Goal: Task Accomplishment & Management: Use online tool/utility

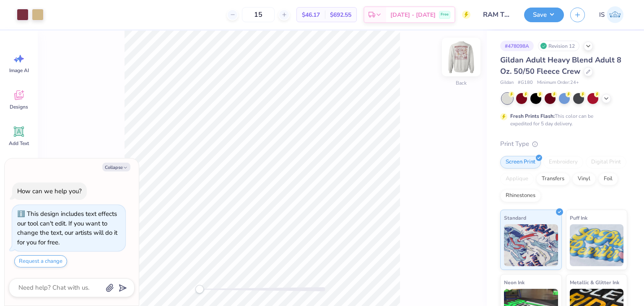
click at [461, 61] on img at bounding box center [461, 57] width 34 height 34
click at [466, 60] on img at bounding box center [461, 57] width 34 height 34
click at [609, 99] on icon at bounding box center [606, 97] width 7 height 7
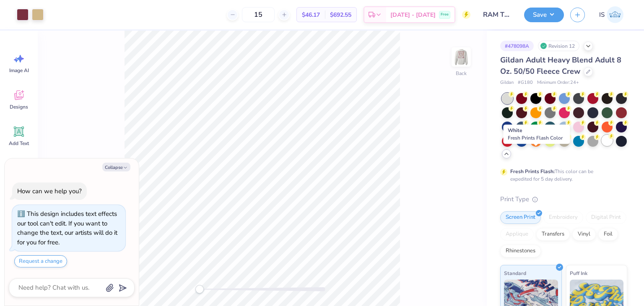
click at [602, 146] on div at bounding box center [607, 140] width 11 height 11
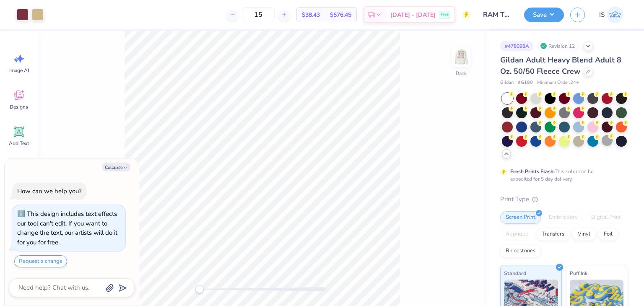
type textarea "x"
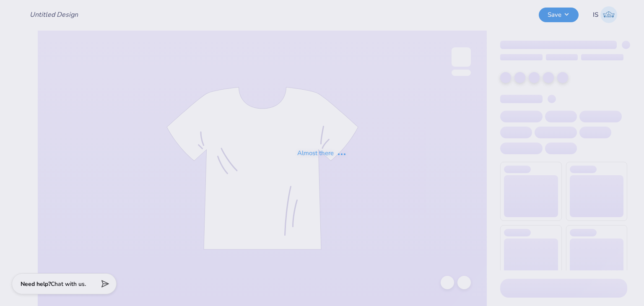
type input "RAM TS 1"
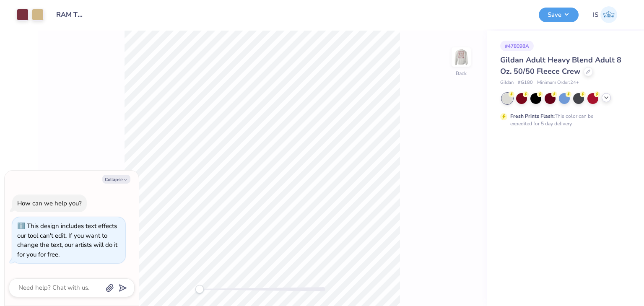
click at [605, 96] on icon at bounding box center [606, 97] width 7 height 7
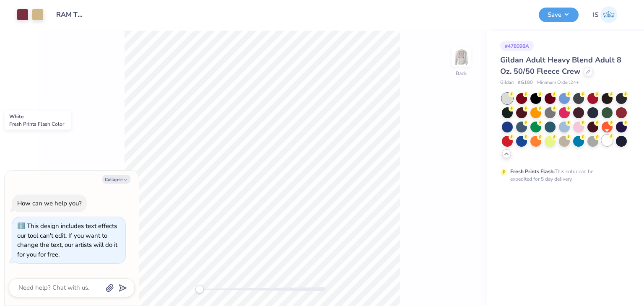
click at [603, 141] on div at bounding box center [607, 140] width 11 height 11
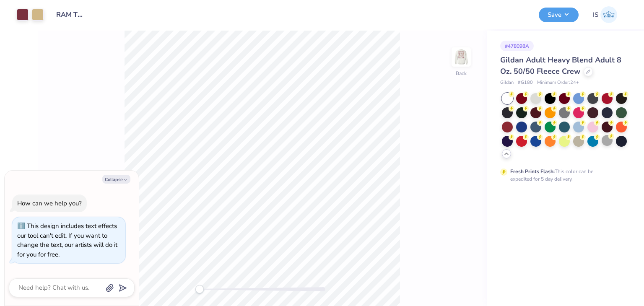
click at [605, 139] on div at bounding box center [607, 140] width 11 height 11
click at [552, 16] on button "Save" at bounding box center [559, 13] width 40 height 15
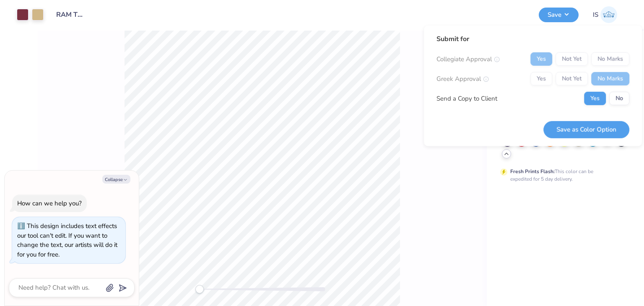
click at [604, 201] on div "# 478098A Gildan Adult Heavy Blend Adult 8 Oz. 50/50 Fleece Crew Gildan # G180 …" at bounding box center [565, 168] width 157 height 275
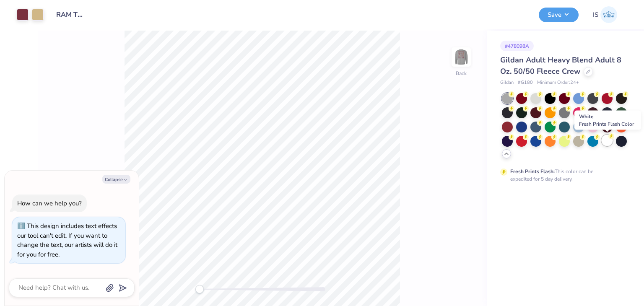
click at [609, 140] on div at bounding box center [607, 140] width 11 height 11
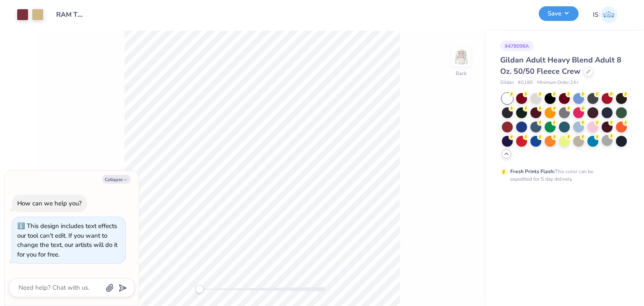
click at [557, 15] on button "Save" at bounding box center [559, 13] width 40 height 15
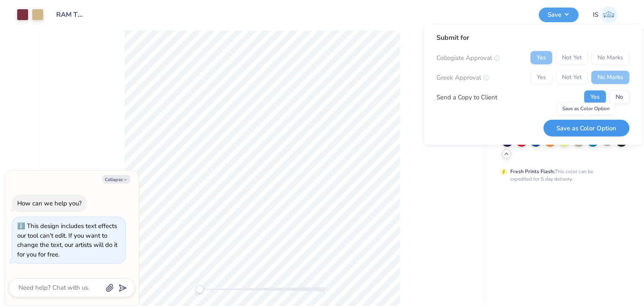
click at [598, 134] on button "Save as Color Option" at bounding box center [586, 127] width 86 height 17
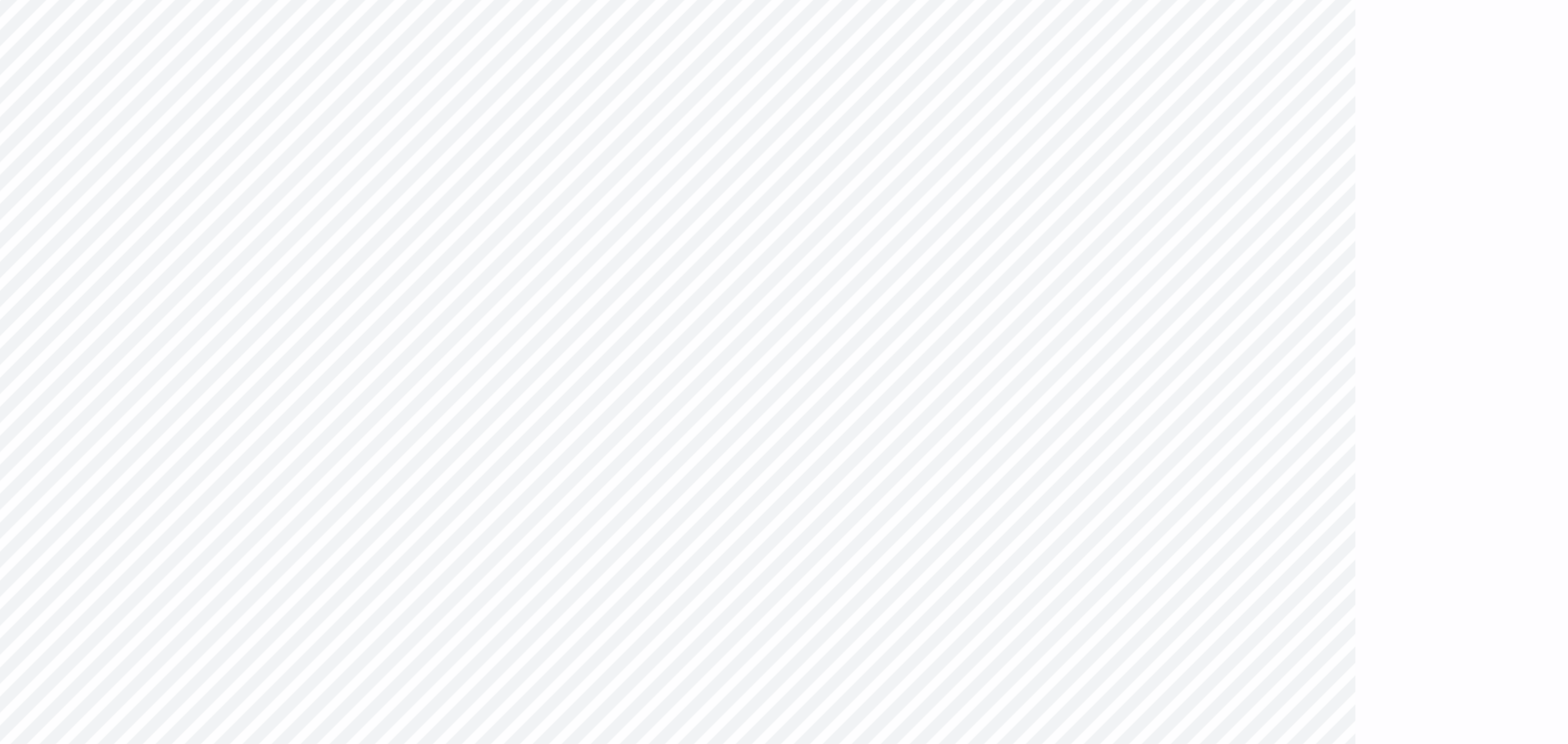
type textarea "x"
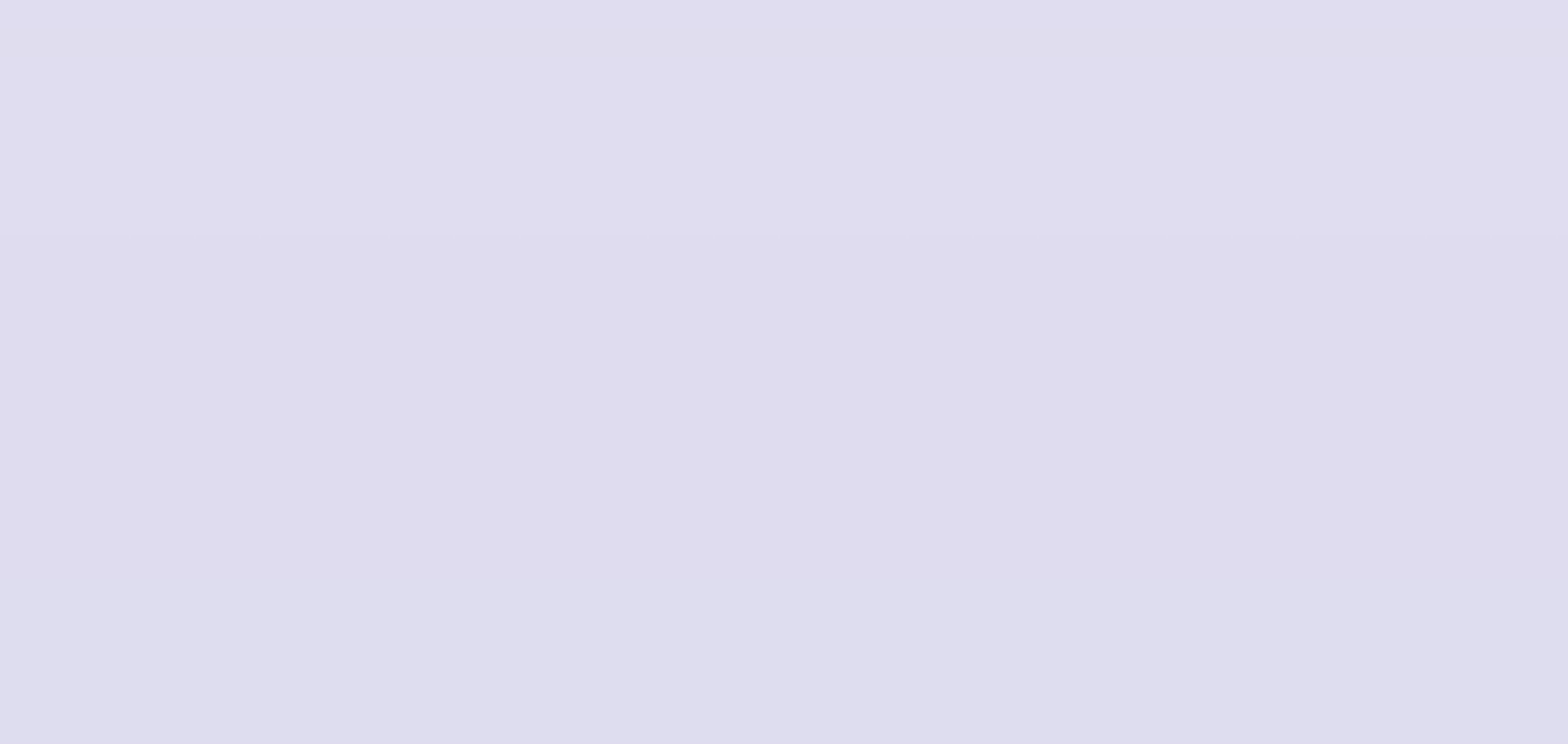
type input "RAM TS 1"
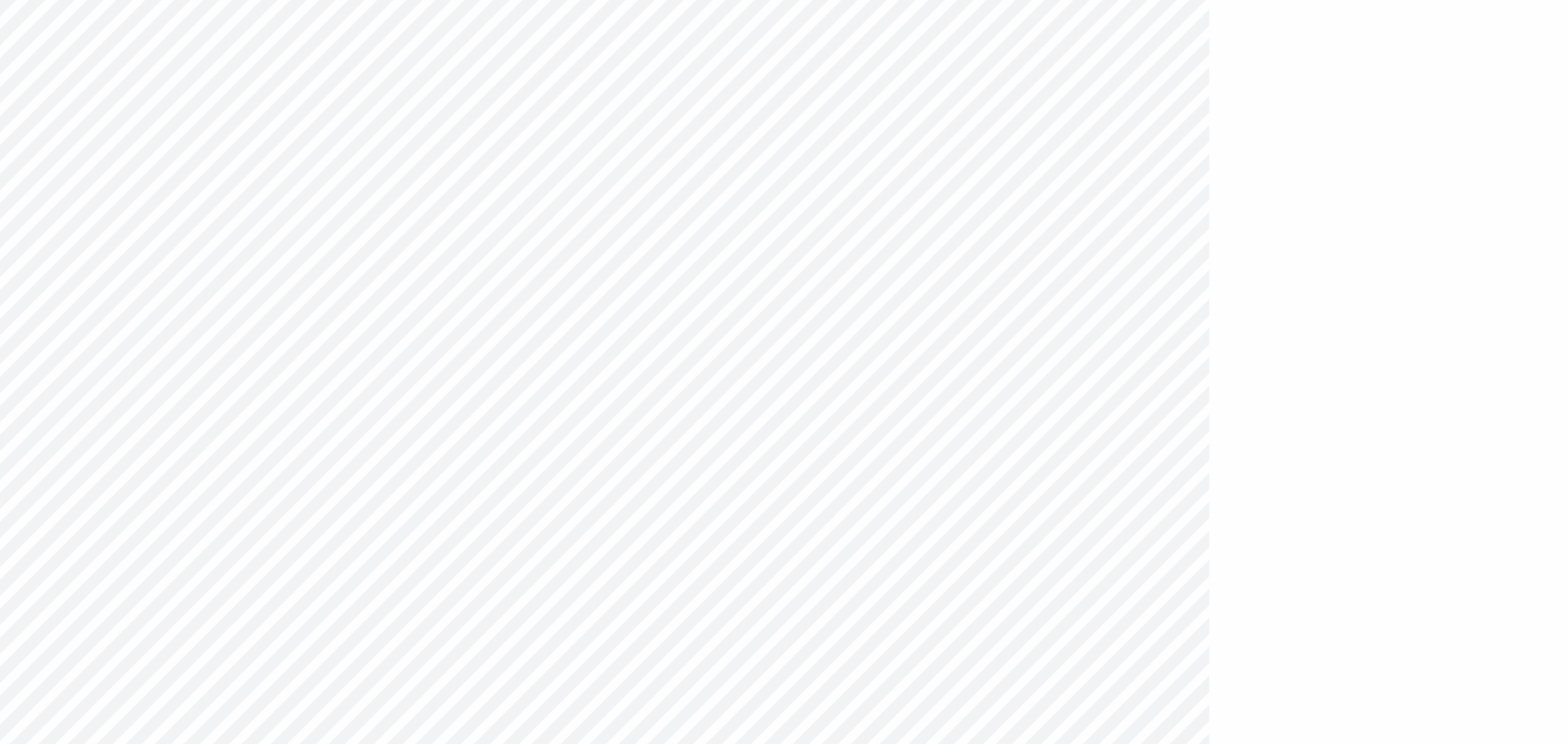
type textarea "x"
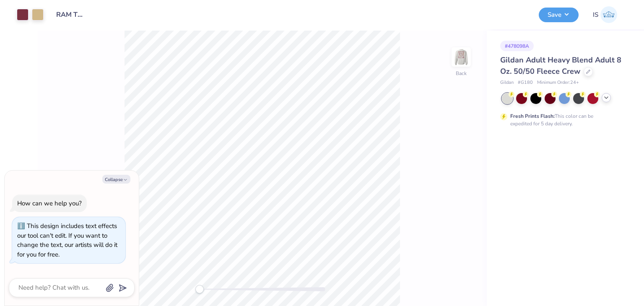
click at [609, 99] on icon at bounding box center [606, 97] width 7 height 7
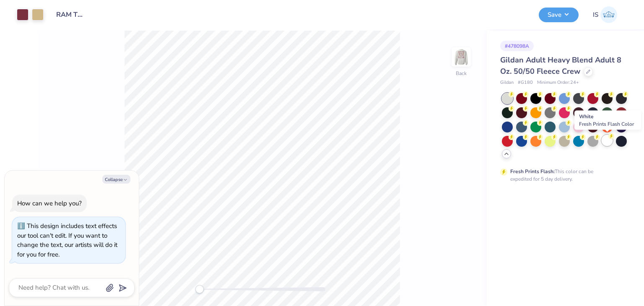
click at [612, 141] on div at bounding box center [607, 140] width 11 height 11
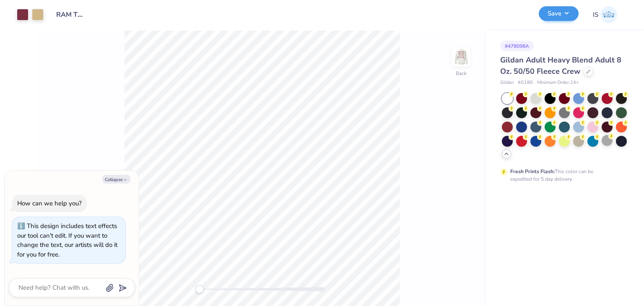
click at [566, 21] on div "Save" at bounding box center [559, 15] width 40 height 15
click at [565, 12] on button "Save" at bounding box center [559, 13] width 40 height 15
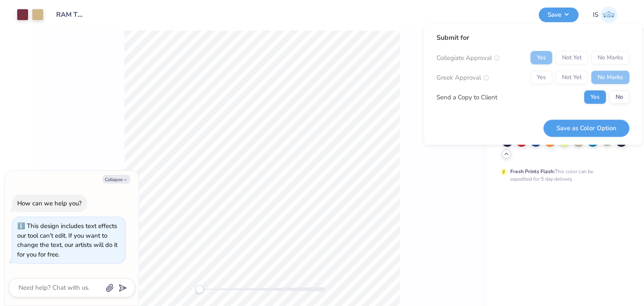
click at [618, 56] on div "Yes Not Yet No Marks" at bounding box center [579, 57] width 99 height 13
click at [609, 135] on button "Save as Color Option" at bounding box center [586, 127] width 86 height 17
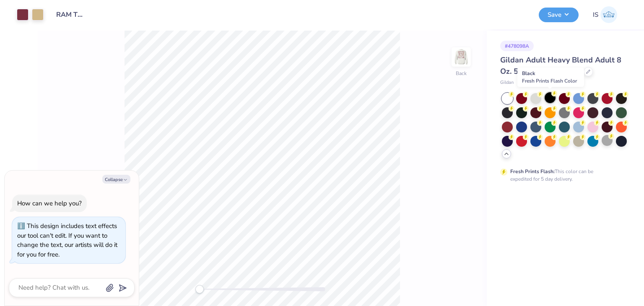
click at [548, 101] on div at bounding box center [550, 97] width 11 height 11
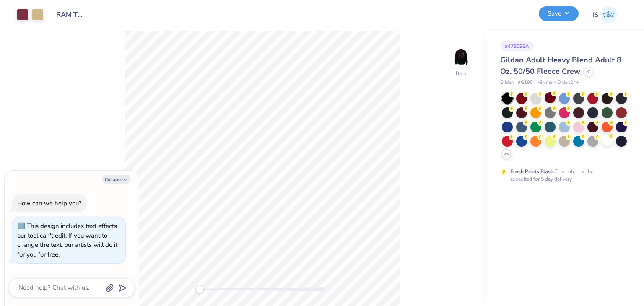
click at [560, 16] on button "Save" at bounding box center [559, 13] width 40 height 15
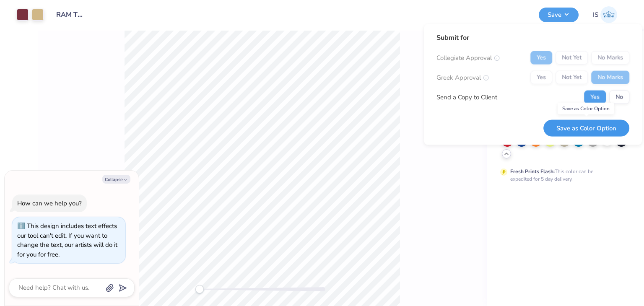
click at [581, 134] on button "Save as Color Option" at bounding box center [586, 127] width 86 height 17
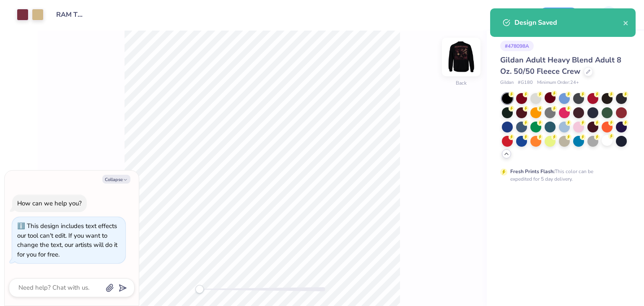
click at [454, 55] on img at bounding box center [461, 57] width 34 height 34
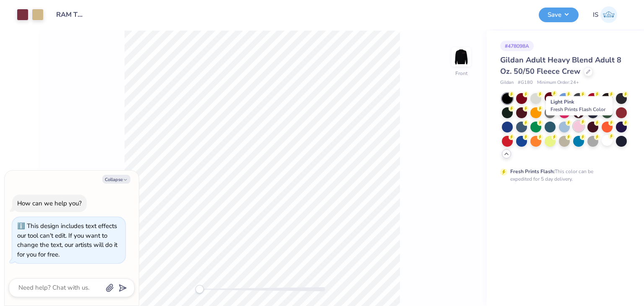
click at [579, 127] on div at bounding box center [578, 126] width 11 height 11
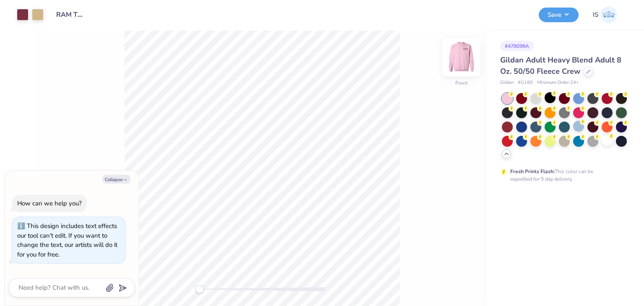
click at [452, 59] on img at bounding box center [461, 57] width 34 height 34
click at [571, 10] on button "Save" at bounding box center [559, 13] width 40 height 15
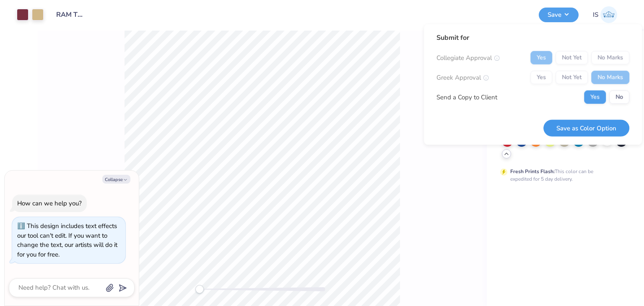
click at [593, 123] on button "Save as Color Option" at bounding box center [586, 127] width 86 height 17
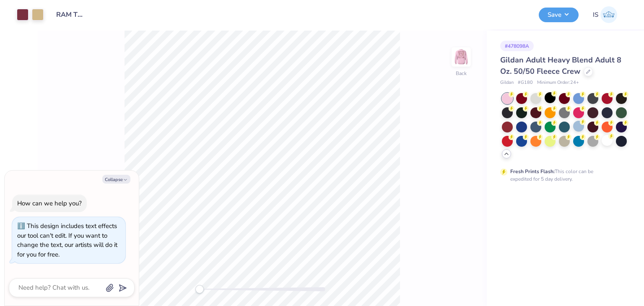
click at [491, 48] on div "# 478098A Gildan Adult Heavy Blend Adult 8 Oz. 50/50 Fleece Crew Gildan # G180 …" at bounding box center [565, 107] width 157 height 152
click at [588, 142] on div at bounding box center [592, 140] width 11 height 11
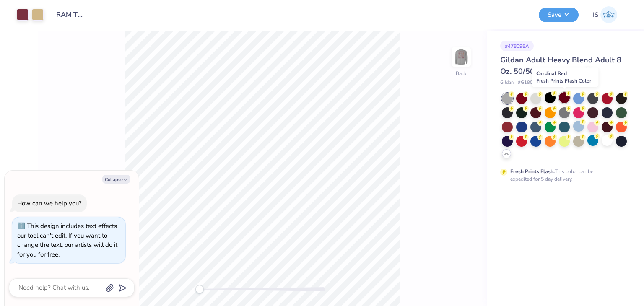
click at [562, 102] on div at bounding box center [564, 97] width 11 height 11
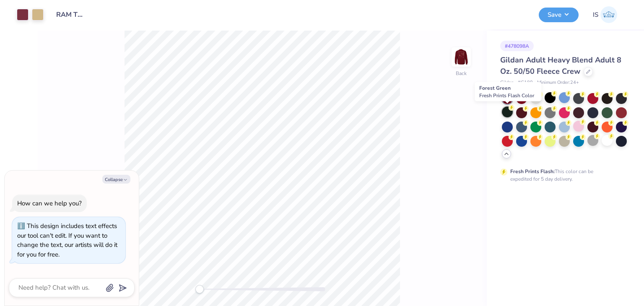
click at [507, 114] on div at bounding box center [507, 111] width 11 height 11
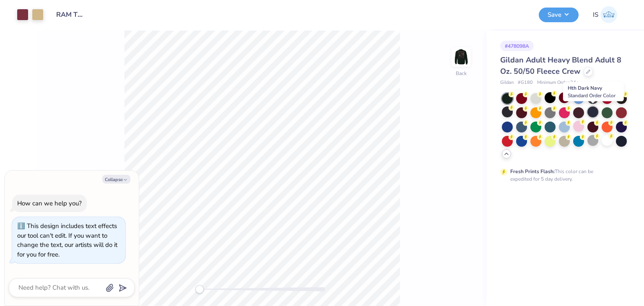
click at [591, 113] on div at bounding box center [592, 111] width 11 height 11
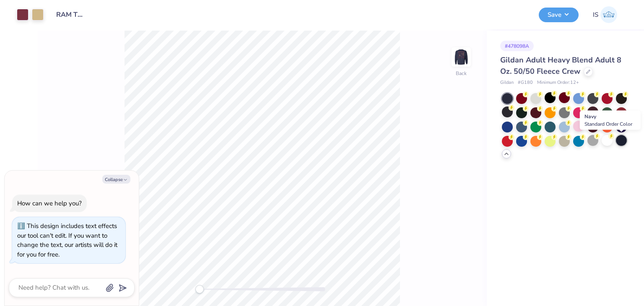
click at [622, 142] on div at bounding box center [621, 140] width 11 height 11
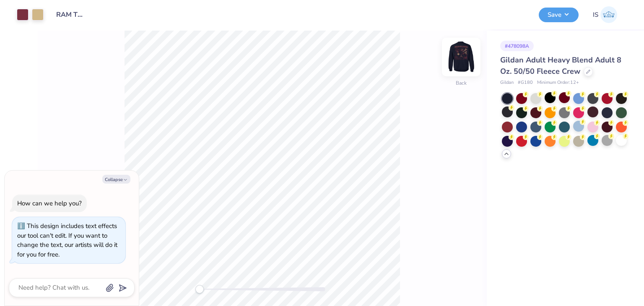
click at [466, 59] on img at bounding box center [461, 57] width 34 height 34
click at [618, 142] on div at bounding box center [621, 140] width 11 height 11
click at [584, 70] on div at bounding box center [588, 70] width 9 height 9
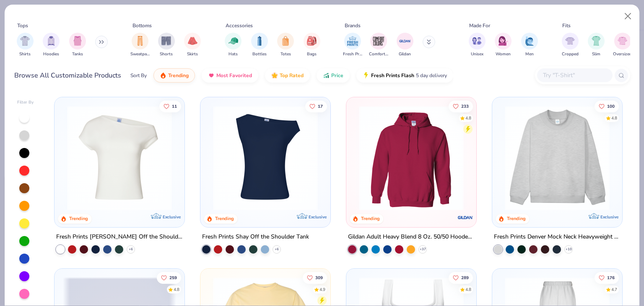
click at [419, 161] on img at bounding box center [411, 158] width 113 height 105
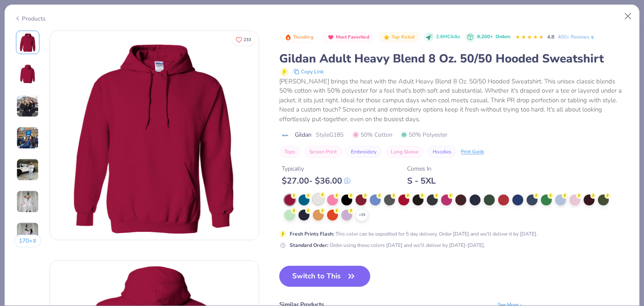
click at [314, 200] on div at bounding box center [318, 199] width 11 height 11
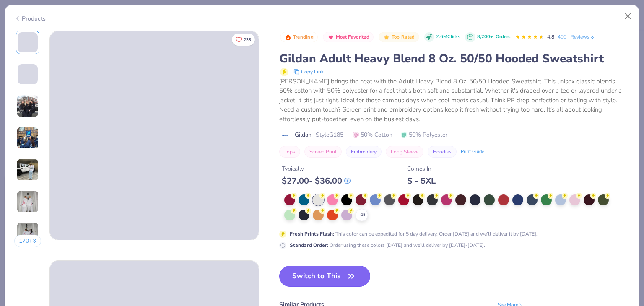
click at [309, 277] on button "Switch to This" at bounding box center [324, 276] width 91 height 21
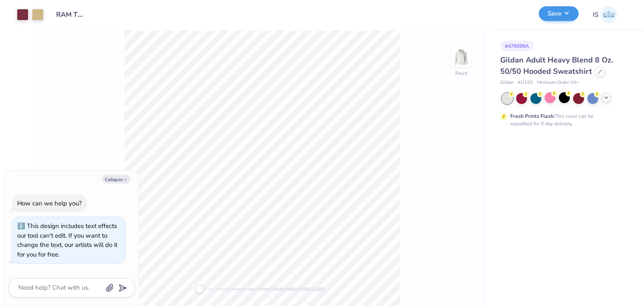
drag, startPoint x: 572, startPoint y: 5, endPoint x: 571, endPoint y: 12, distance: 6.8
click at [571, 12] on div "Save IS" at bounding box center [588, 14] width 99 height 29
click at [571, 12] on button "Save" at bounding box center [559, 13] width 40 height 15
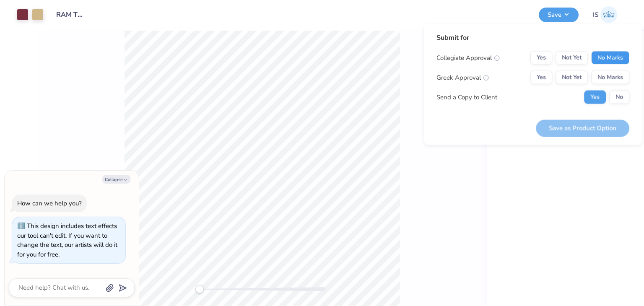
click at [602, 58] on button "No Marks" at bounding box center [610, 57] width 38 height 13
click at [537, 73] on div "Collegiate Approval Yes Not Yet No Marks Greek Approval Yes Not Yet No Marks Se…" at bounding box center [532, 77] width 193 height 53
click at [537, 73] on button "Yes" at bounding box center [541, 77] width 22 height 13
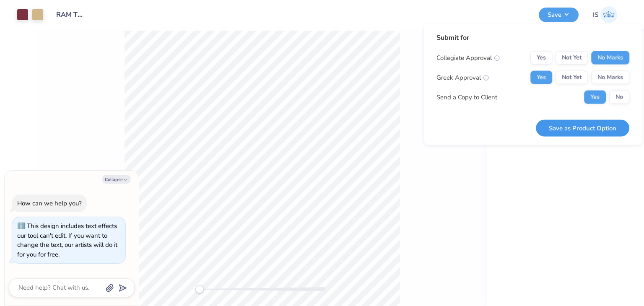
click at [566, 134] on button "Save as Product Option" at bounding box center [582, 127] width 93 height 17
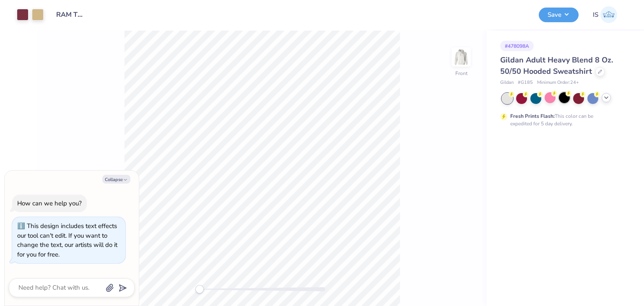
click at [563, 94] on div at bounding box center [564, 97] width 11 height 11
click at [560, 10] on button "Save" at bounding box center [559, 13] width 40 height 15
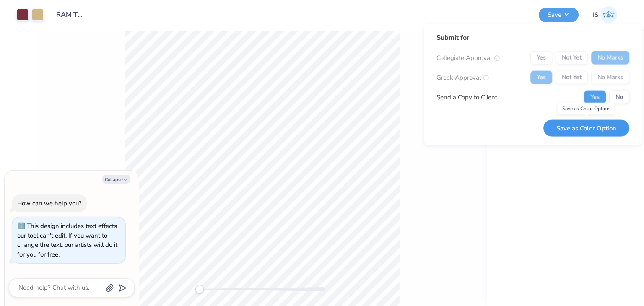
click at [618, 125] on button "Save as Color Option" at bounding box center [586, 127] width 86 height 17
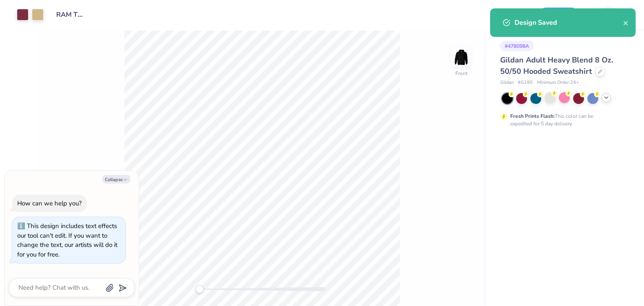
click at [606, 96] on icon at bounding box center [606, 97] width 7 height 7
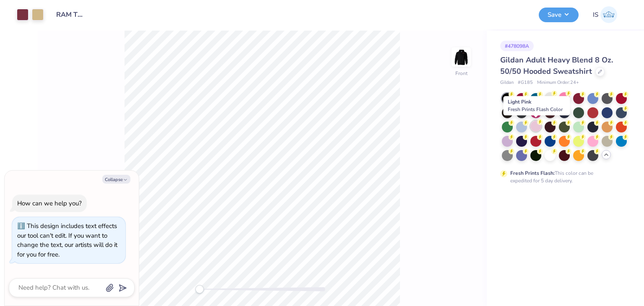
click at [532, 126] on div at bounding box center [535, 126] width 11 height 11
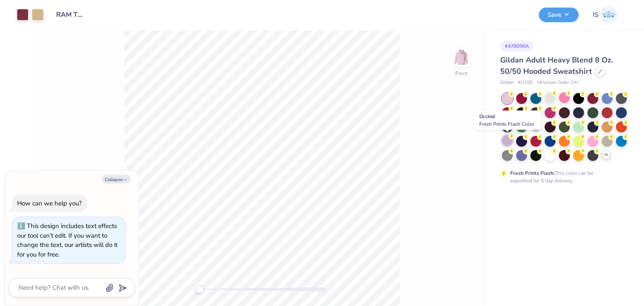
click at [510, 144] on div at bounding box center [507, 140] width 11 height 11
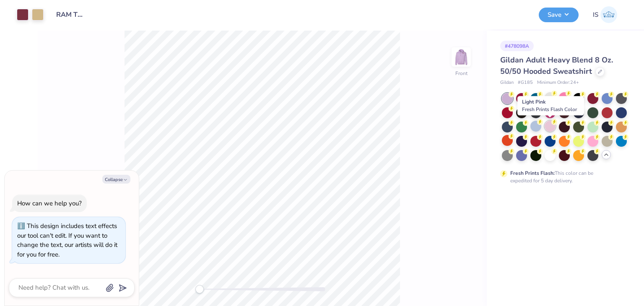
click at [549, 131] on div at bounding box center [550, 126] width 11 height 11
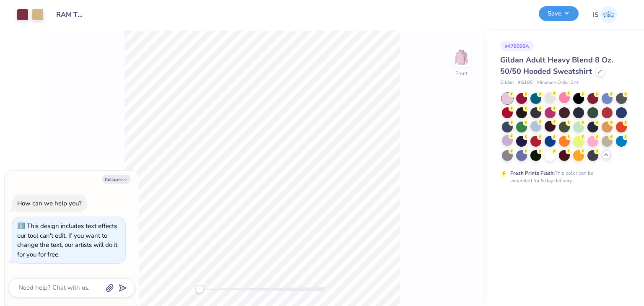
click at [564, 14] on button "Save" at bounding box center [559, 13] width 40 height 15
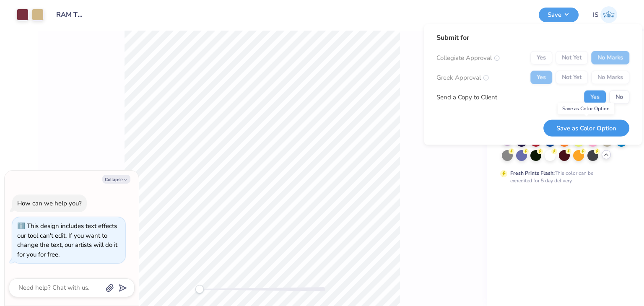
click at [587, 130] on button "Save as Color Option" at bounding box center [586, 127] width 86 height 17
type textarea "x"
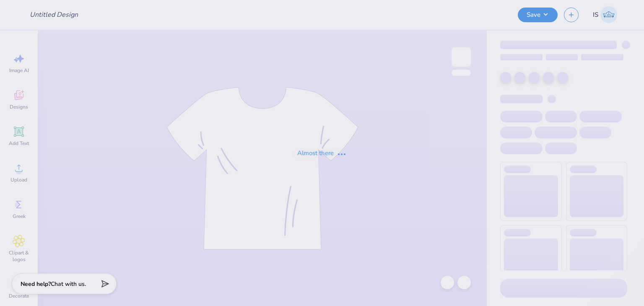
type input "Recruitment merch for ZTA"
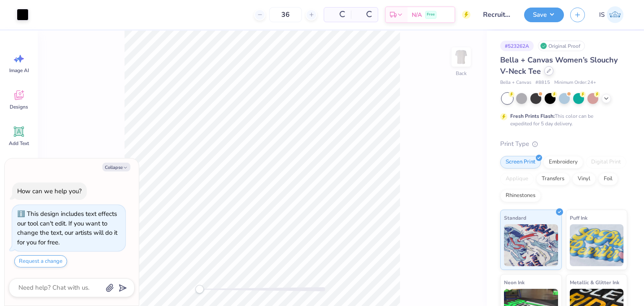
drag, startPoint x: 542, startPoint y: 73, endPoint x: 546, endPoint y: 73, distance: 4.6
click at [546, 73] on div "Bella + Canvas Women’s Slouchy V-Neck Tee" at bounding box center [563, 66] width 127 height 23
click at [547, 73] on icon at bounding box center [548, 70] width 3 height 3
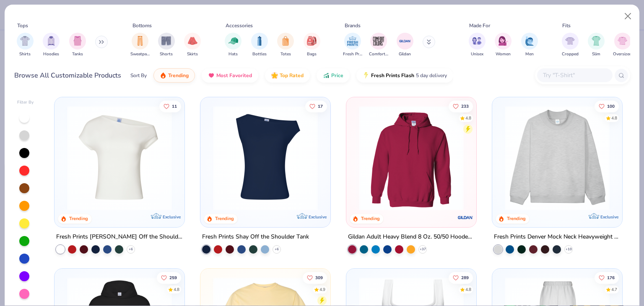
type textarea "x"
click at [579, 74] on input "text" at bounding box center [574, 75] width 65 height 10
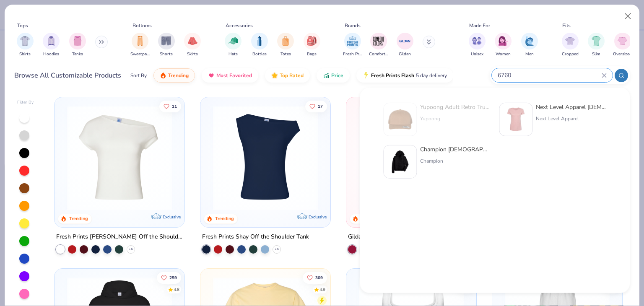
type input "6760"
click at [537, 112] on div "Next Level Apparel [DEMOGRAPHIC_DATA]' Triblend Crew Next Level Apparel" at bounding box center [571, 120] width 70 height 34
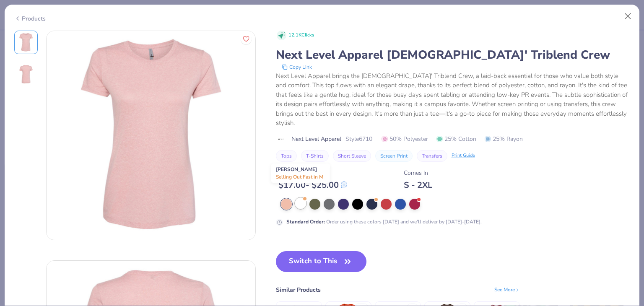
click at [301, 198] on div at bounding box center [300, 203] width 11 height 11
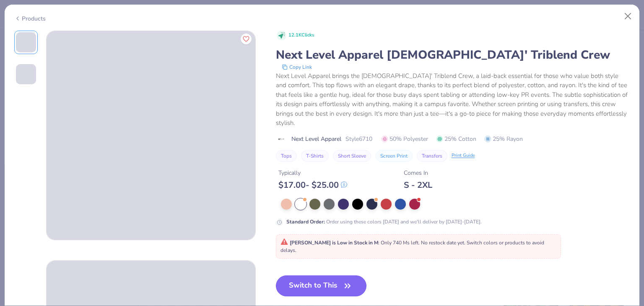
click at [312, 275] on button "Switch to This" at bounding box center [321, 285] width 91 height 21
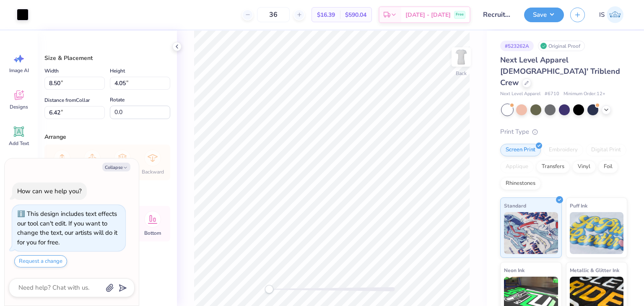
type textarea "x"
type input "3.00"
type textarea "x"
type input "6.96"
type input "3.31"
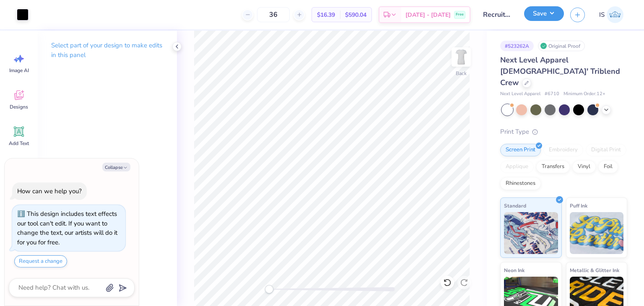
click at [547, 15] on button "Save" at bounding box center [544, 13] width 40 height 15
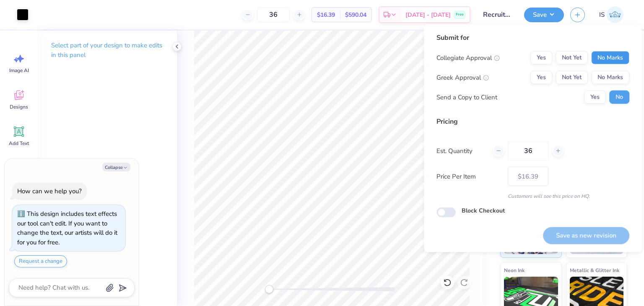
click at [610, 56] on button "No Marks" at bounding box center [610, 57] width 38 height 13
click at [543, 81] on button "Yes" at bounding box center [541, 77] width 22 height 13
click at [589, 240] on button "Save as new revision" at bounding box center [586, 235] width 86 height 17
type textarea "x"
type input "– –"
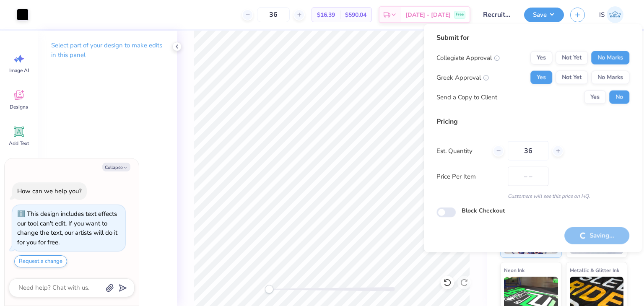
type textarea "x"
type input "$16.39"
type textarea "x"
